Goal: Transaction & Acquisition: Purchase product/service

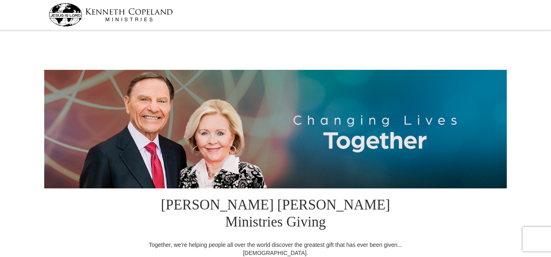
select select "VA"
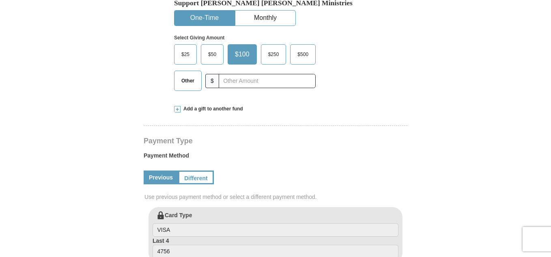
scroll to position [282, 0]
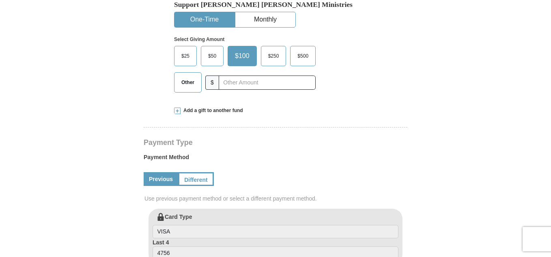
click at [197, 107] on span "Add a gift to another fund" at bounding box center [211, 110] width 62 height 7
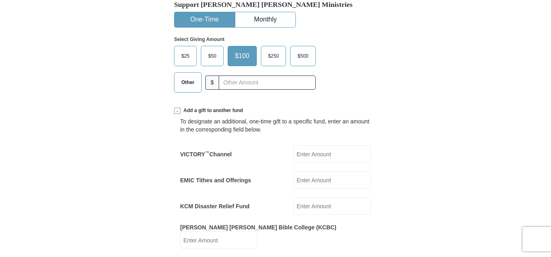
click at [300, 171] on input "EMIC Tithes and Offerings" at bounding box center [331, 179] width 77 height 17
click at [190, 50] on span "$25" at bounding box center [185, 56] width 16 height 12
click at [0, 0] on input "$25" at bounding box center [0, 0] width 0 height 0
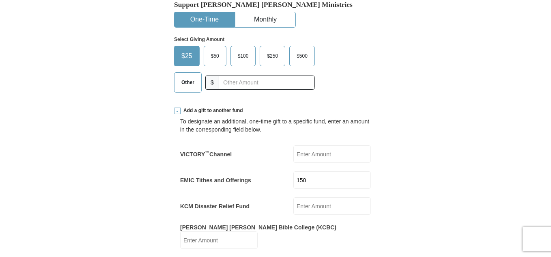
drag, startPoint x: 304, startPoint y: 165, endPoint x: 274, endPoint y: 163, distance: 30.1
click at [274, 171] on div "EMIC Tithes and Offerings 150 EMIC Tithes and Offerings Amount must be a valid …" at bounding box center [275, 179] width 191 height 17
type input "351"
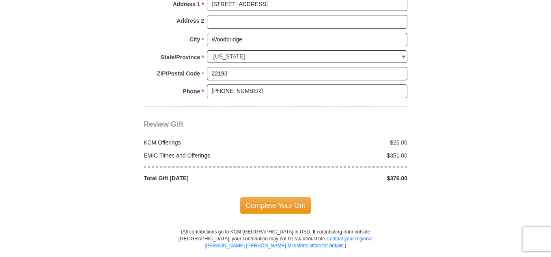
scroll to position [813, 0]
click at [284, 196] on span "Complete Your Gift" at bounding box center [276, 204] width 72 height 17
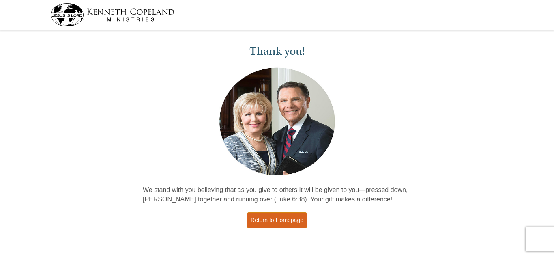
click at [279, 222] on link "Return to Homepage" at bounding box center [277, 220] width 60 height 16
